Goal: Task Accomplishment & Management: Manage account settings

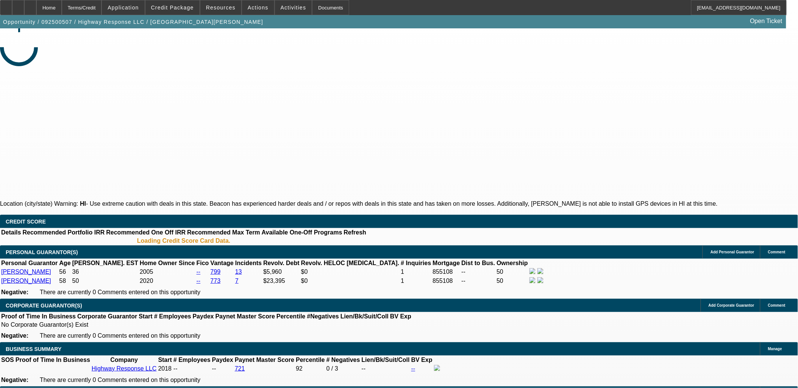
select select "0"
select select "2"
select select "0"
select select "2"
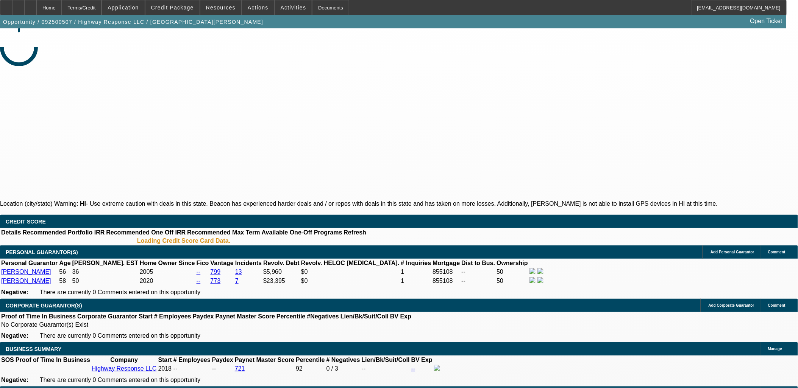
select select "0"
select select "2"
select select "0"
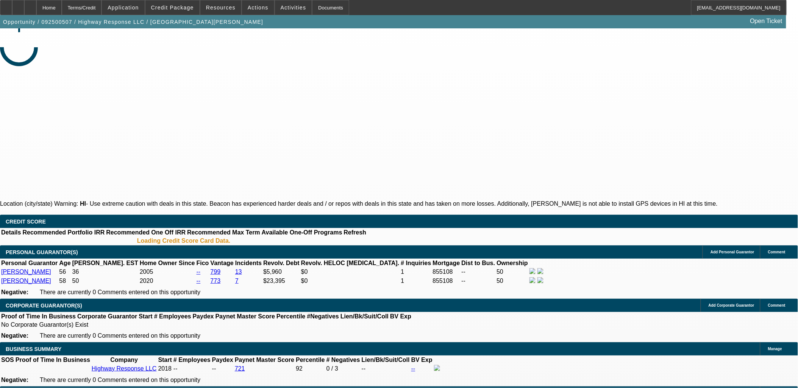
select select "2"
select select "0"
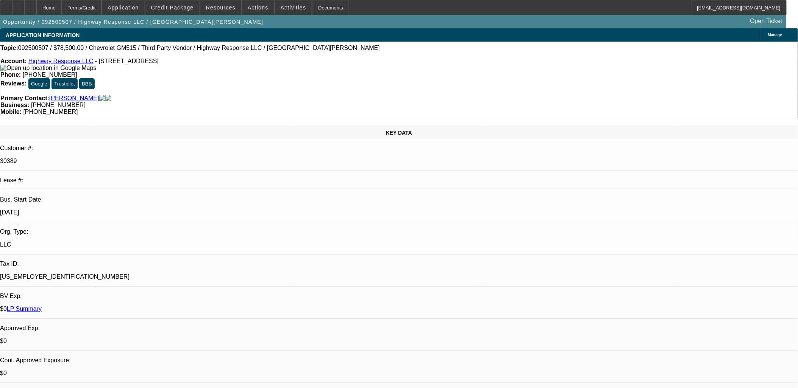
select select "1"
select select "2"
select select "6"
select select "1"
select select "2"
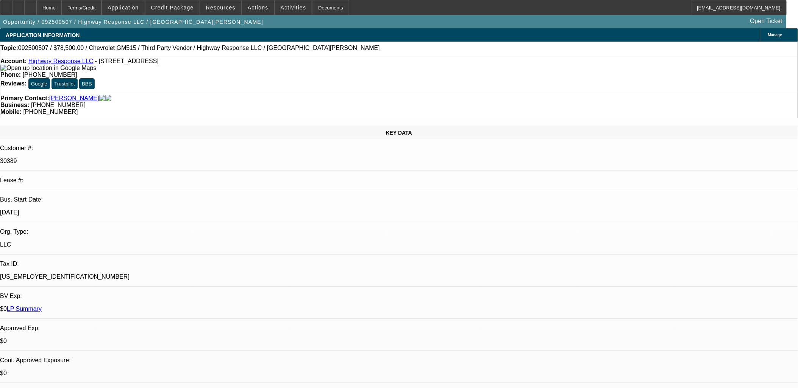
select select "6"
select select "1"
select select "2"
select select "6"
select select "1"
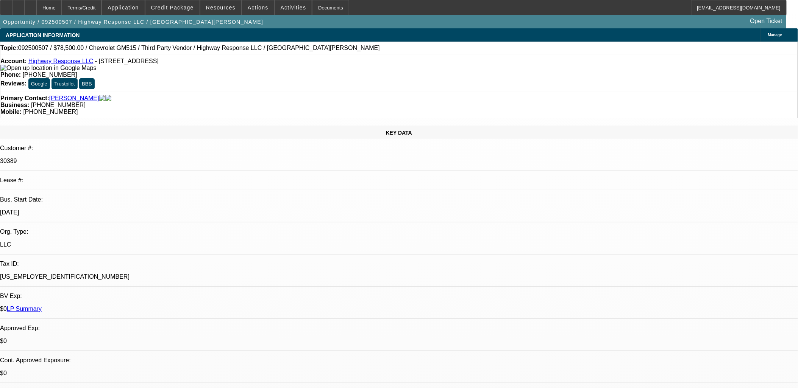
select select "2"
select select "6"
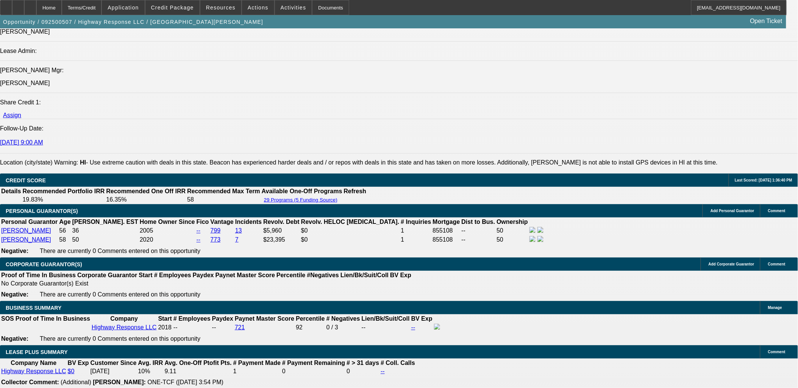
scroll to position [1051, 0]
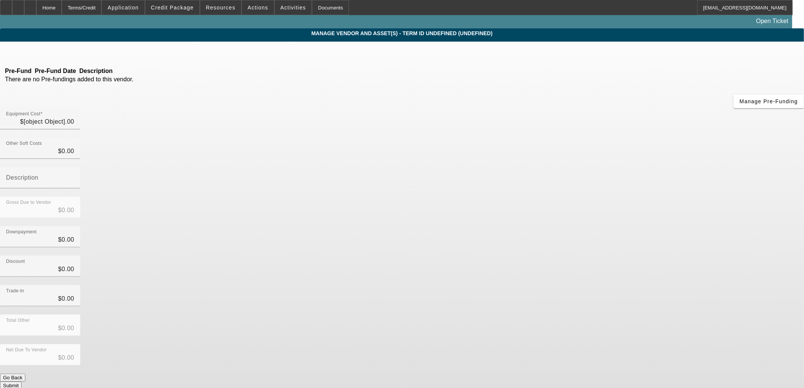
type input "$78,500.00"
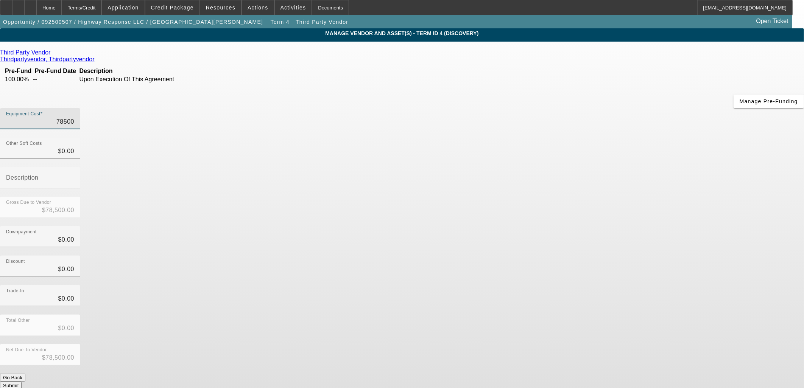
click at [74, 117] on input "78500" at bounding box center [40, 121] width 68 height 9
type input "72500"
type input "$72,500.00"
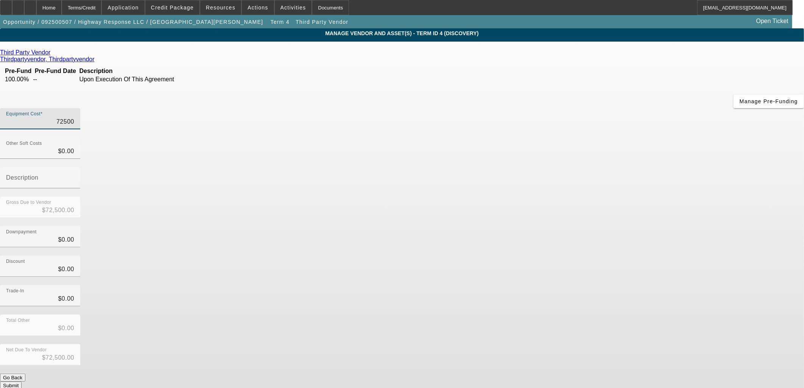
type input "$72,500.00"
click at [568, 256] on div "Discount $0.00" at bounding box center [402, 271] width 804 height 30
click at [22, 382] on button "Submit" at bounding box center [11, 386] width 22 height 8
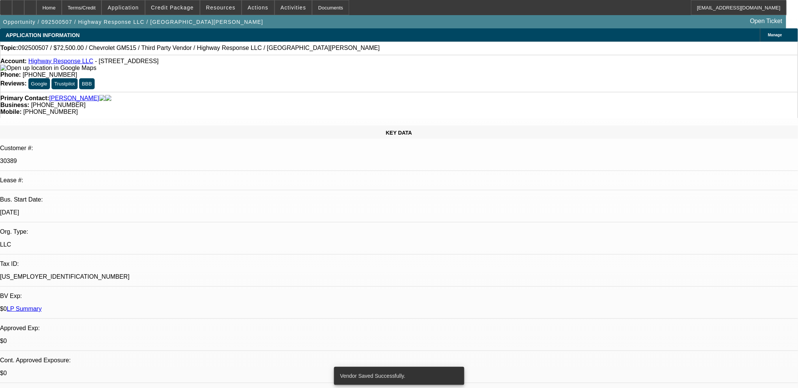
select select "0"
select select "2"
select select "0"
select select "6"
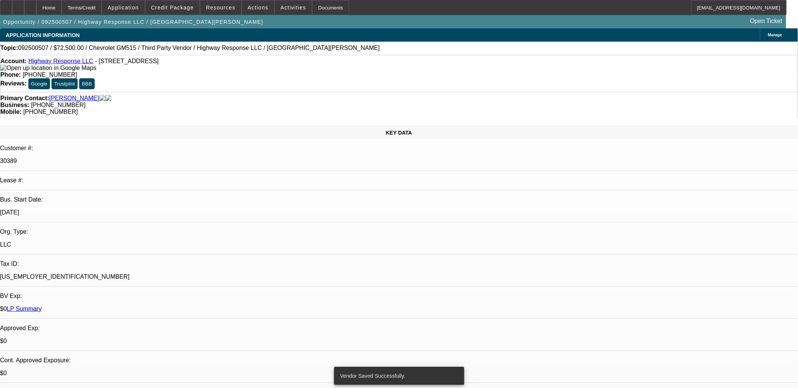
select select "0"
select select "2"
select select "0"
select select "6"
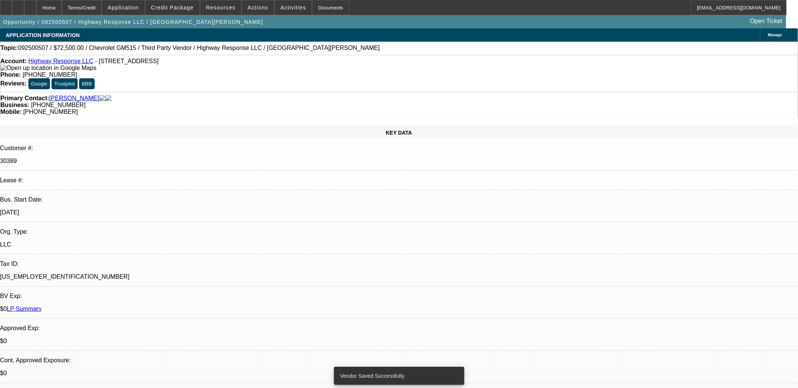
select select "0"
select select "2"
select select "0"
select select "6"
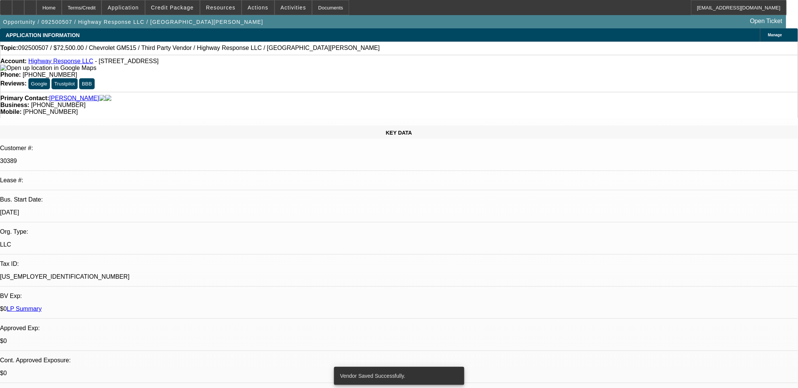
select select "0"
select select "2"
select select "0"
select select "6"
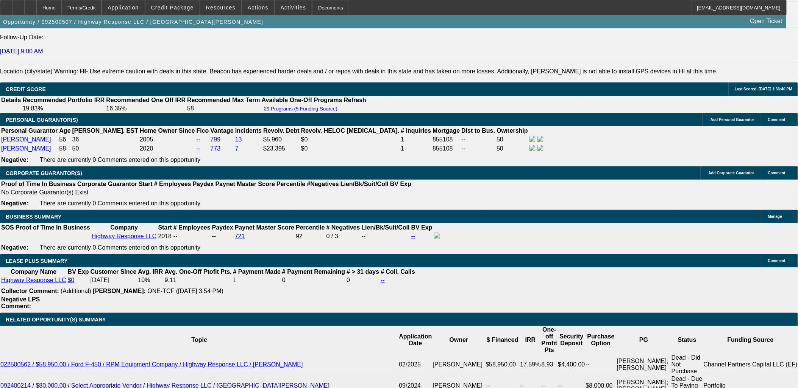
scroll to position [1051, 0]
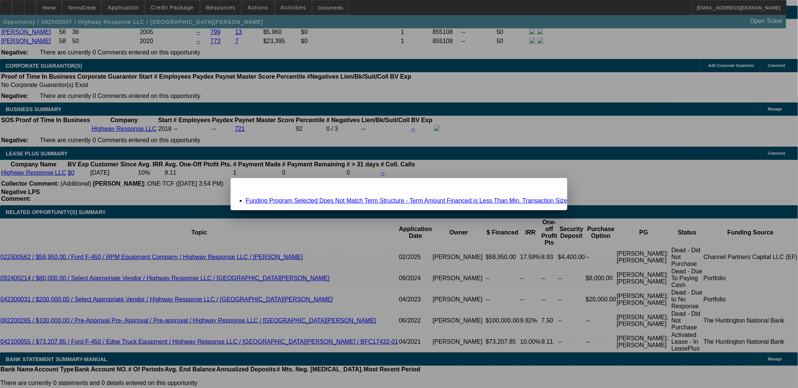
scroll to position [0, 0]
click at [550, 186] on div "Close" at bounding box center [558, 182] width 17 height 9
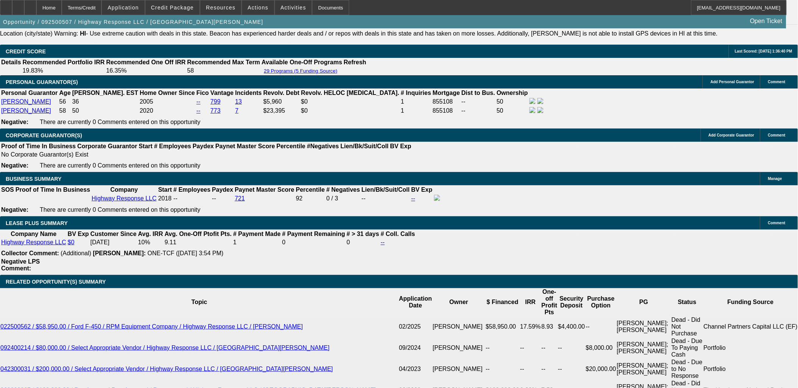
scroll to position [1093, 0]
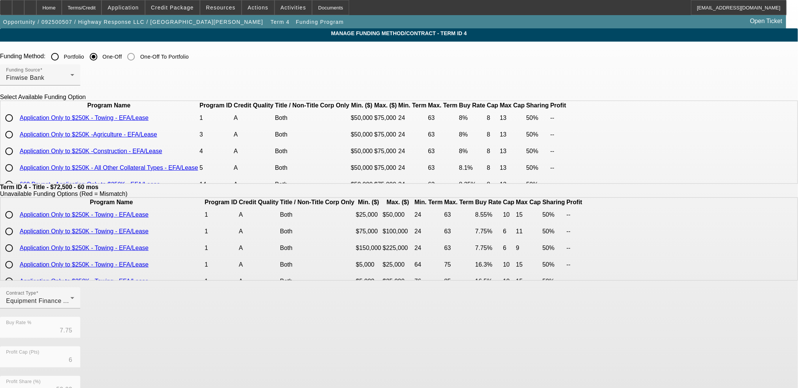
click at [17, 126] on input "radio" at bounding box center [9, 118] width 15 height 15
radio input "true"
type input "8.00"
type input "8"
type input "13"
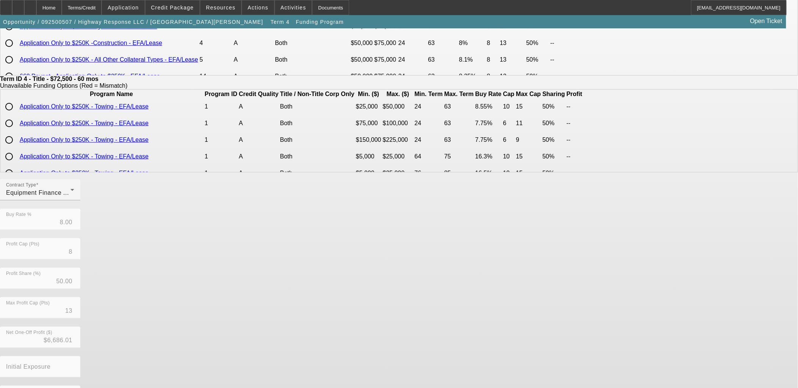
scroll to position [133, 0]
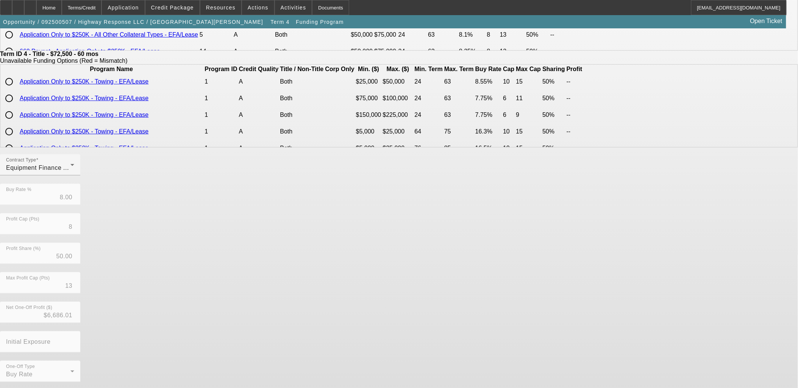
type input "7.75"
type input "6"
type input "11"
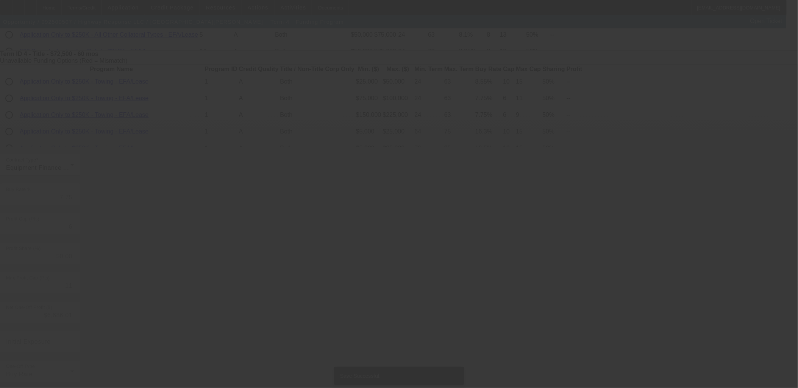
scroll to position [0, 0]
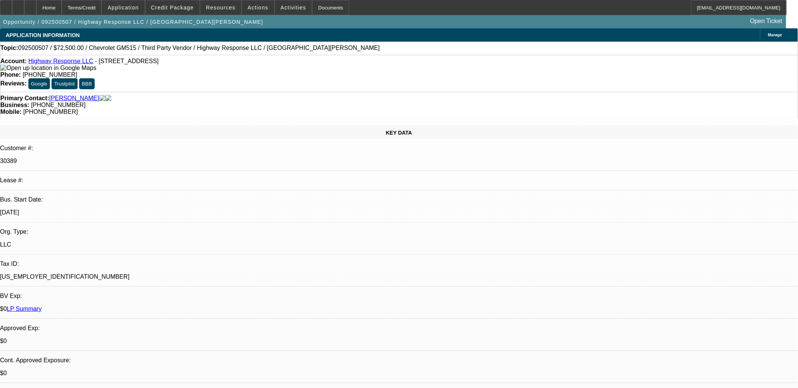
select select "0"
select select "2"
select select "0"
select select "6"
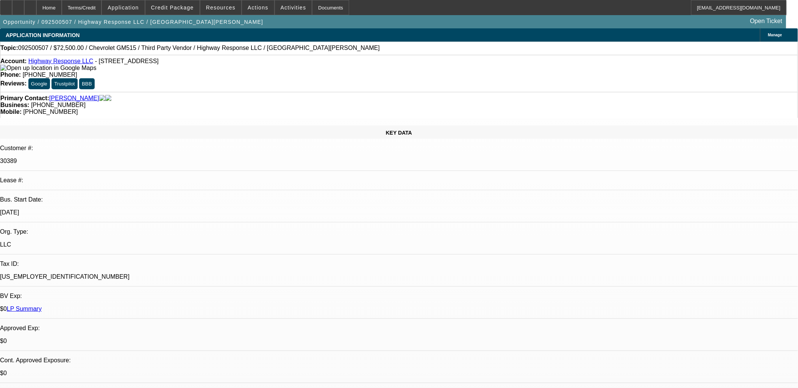
select select "0"
select select "2"
select select "0"
select select "6"
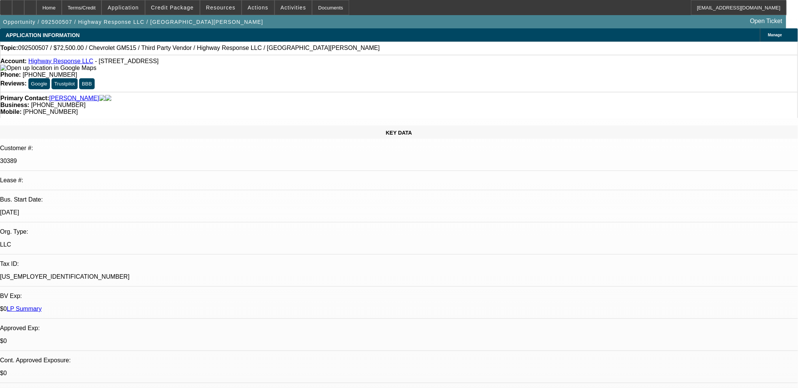
select select "0"
select select "2"
select select "0"
select select "6"
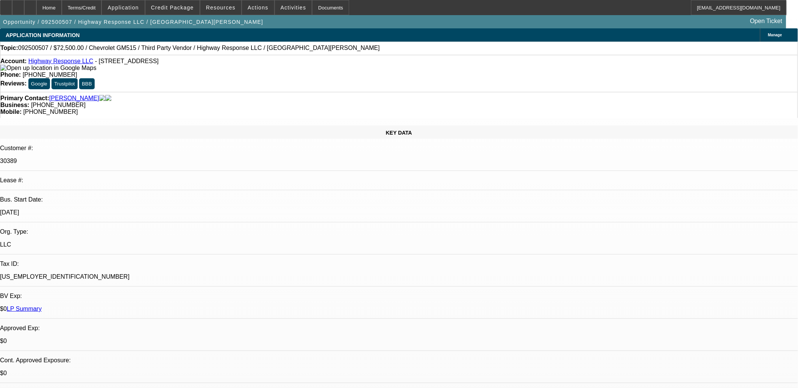
select select "0"
select select "2"
select select "0"
select select "6"
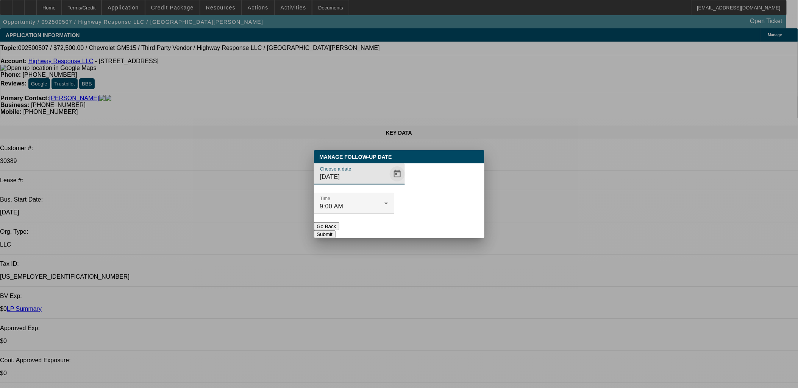
click at [389, 183] on span "Open calendar" at bounding box center [397, 174] width 18 height 18
drag, startPoint x: 372, startPoint y: 188, endPoint x: 383, endPoint y: 191, distance: 11.4
click at [376, 185] on div "Choose a date [DATE]" at bounding box center [362, 174] width 85 height 21
click at [388, 183] on span "Open calendar" at bounding box center [397, 174] width 18 height 18
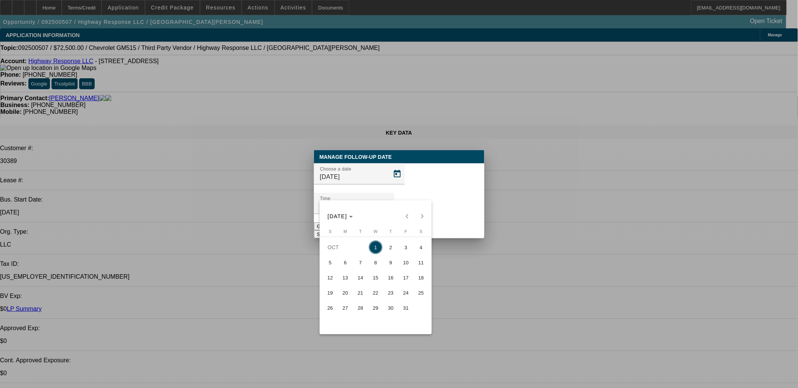
click at [387, 250] on span "2" at bounding box center [391, 248] width 14 height 14
type input "[DATE]"
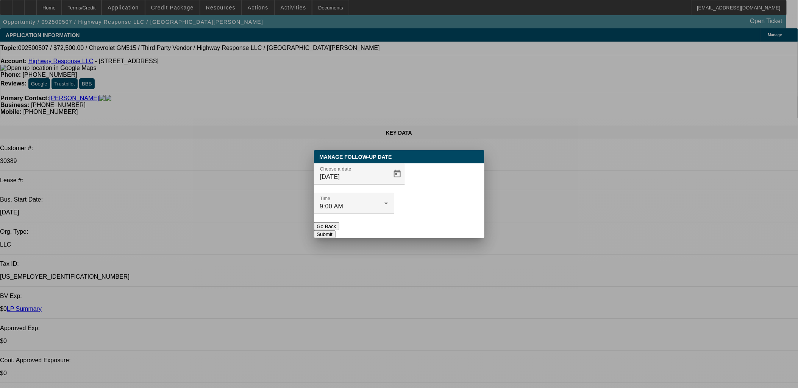
click at [394, 214] on div at bounding box center [354, 218] width 80 height 8
click at [335, 231] on button "Submit" at bounding box center [325, 235] width 22 height 8
